Goal: Check status: Check status

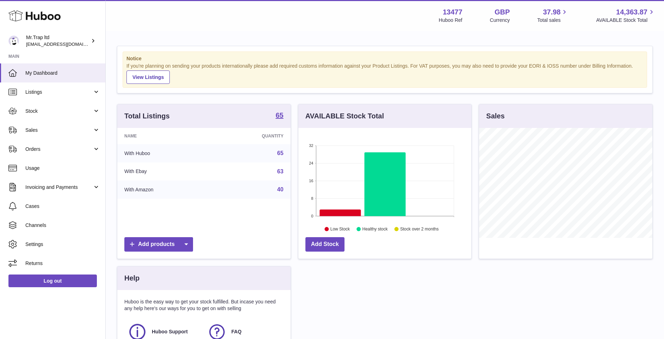
scroll to position [110, 173]
click at [46, 126] on link "Sales" at bounding box center [52, 129] width 105 height 19
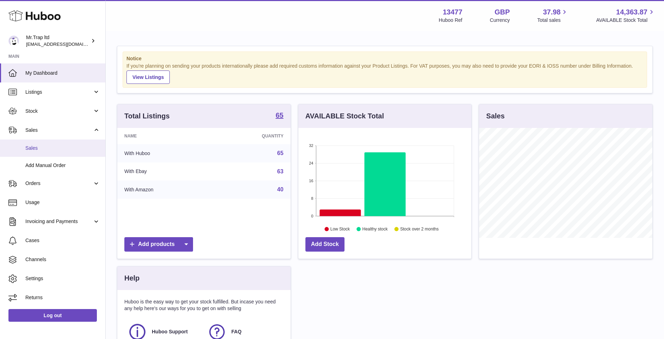
click at [37, 148] on span "Sales" at bounding box center [62, 148] width 75 height 7
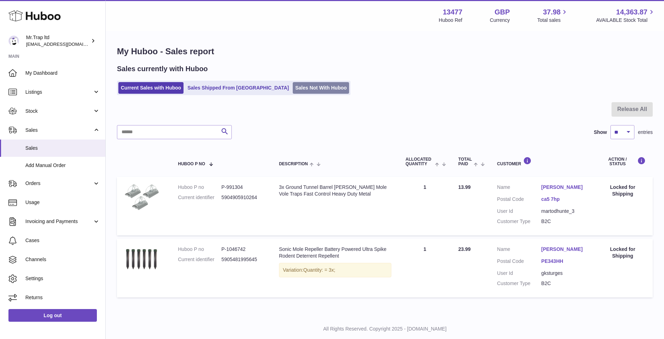
click at [293, 91] on link "Sales Not With Huboo" at bounding box center [321, 88] width 56 height 12
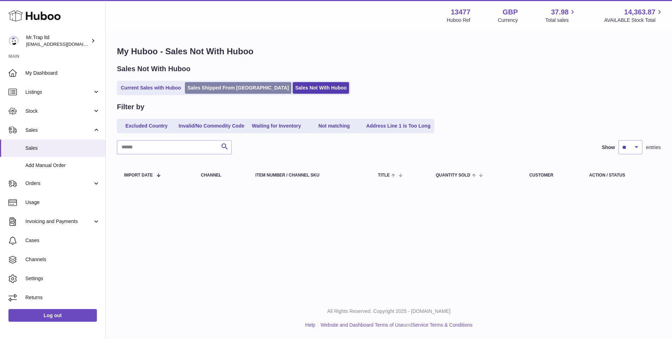
click at [208, 89] on link "Sales Shipped From Huboo" at bounding box center [238, 88] width 106 height 12
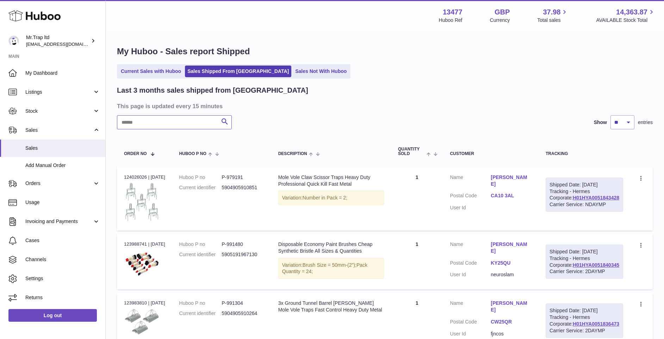
click at [153, 127] on input "text" at bounding box center [174, 122] width 115 height 14
paste input "**********"
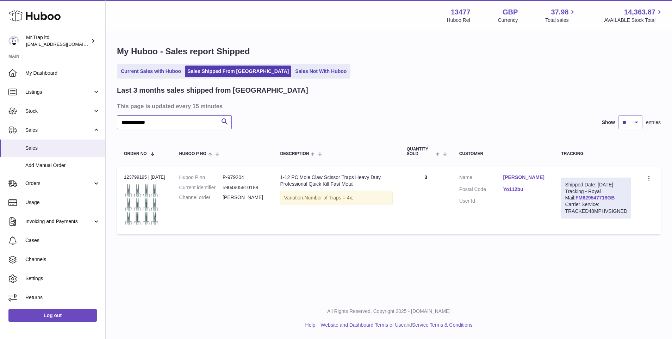
type input "**********"
click at [576, 200] on link "FM629547718GB" at bounding box center [595, 198] width 39 height 6
click at [293, 74] on link "Sales Not With Huboo" at bounding box center [321, 72] width 56 height 12
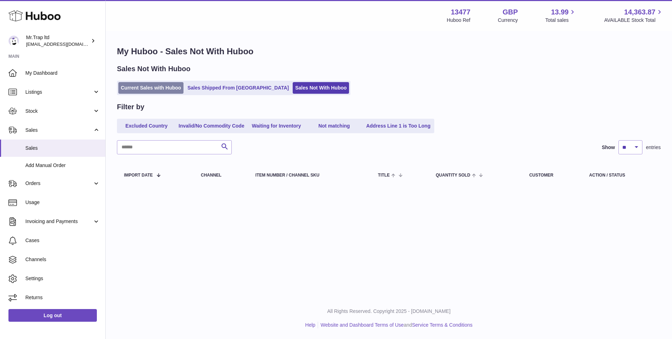
click at [138, 88] on link "Current Sales with Huboo" at bounding box center [150, 88] width 65 height 12
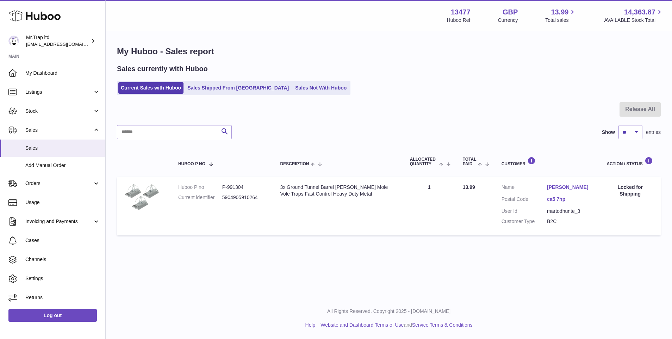
click at [24, 10] on icon at bounding box center [34, 16] width 52 height 14
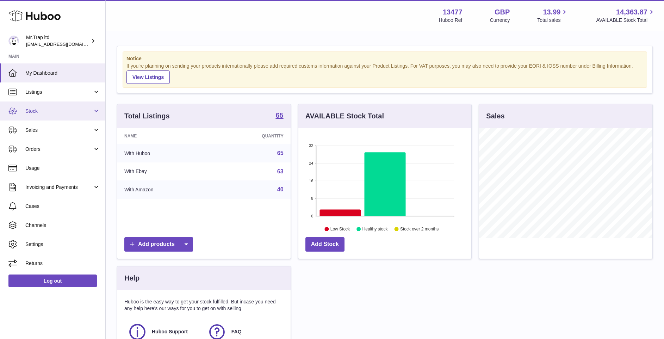
click at [66, 115] on link "Stock" at bounding box center [52, 110] width 105 height 19
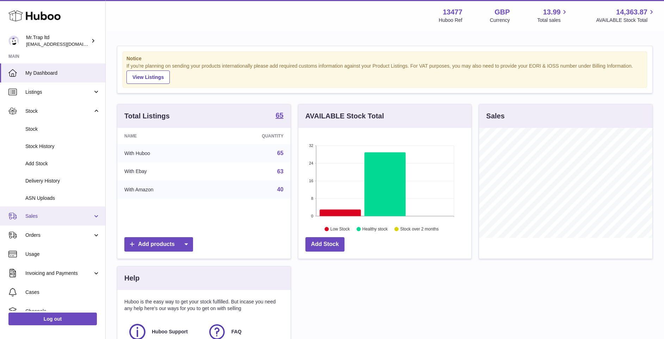
click at [23, 217] on link "Sales" at bounding box center [52, 215] width 105 height 19
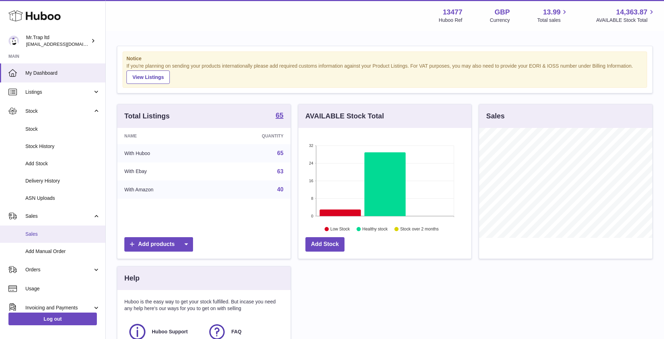
click at [30, 234] on span "Sales" at bounding box center [62, 234] width 75 height 7
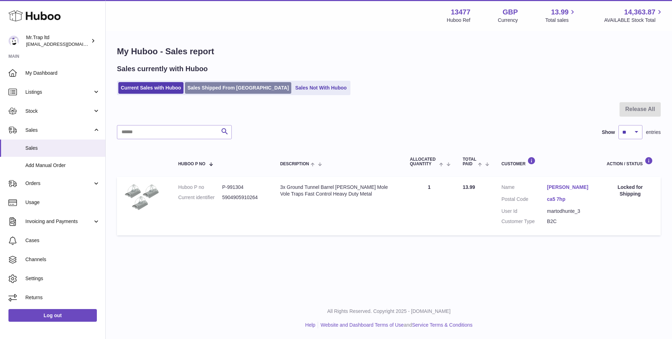
click at [234, 85] on link "Sales Shipped From [GEOGRAPHIC_DATA]" at bounding box center [238, 88] width 106 height 12
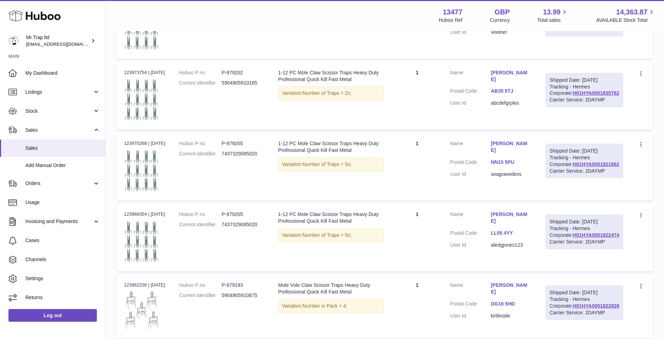
scroll to position [641, 0]
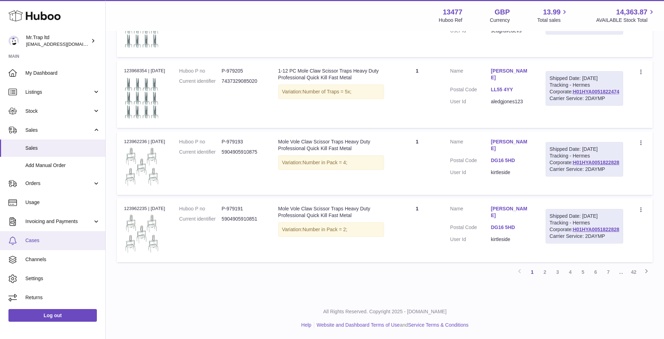
click at [50, 244] on link "Cases" at bounding box center [52, 240] width 105 height 19
